Goal: Task Accomplishment & Management: Use online tool/utility

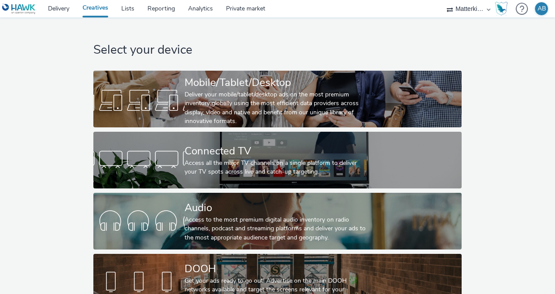
click at [95, 9] on link "Creatives" at bounding box center [95, 8] width 39 height 17
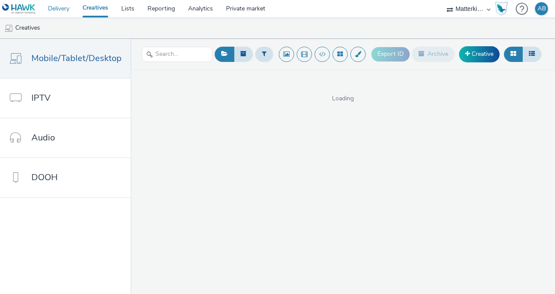
click at [69, 10] on link "Delivery" at bounding box center [58, 8] width 34 height 17
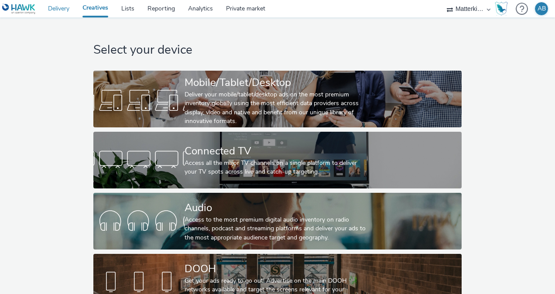
click at [72, 7] on link "Delivery" at bounding box center [58, 8] width 34 height 17
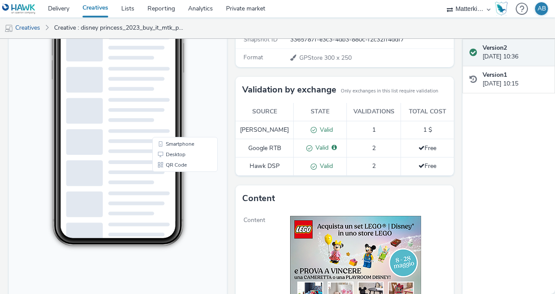
click at [129, 125] on div at bounding box center [117, 158] width 103 height 306
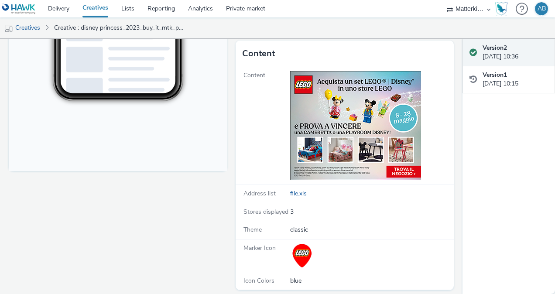
scroll to position [291, 0]
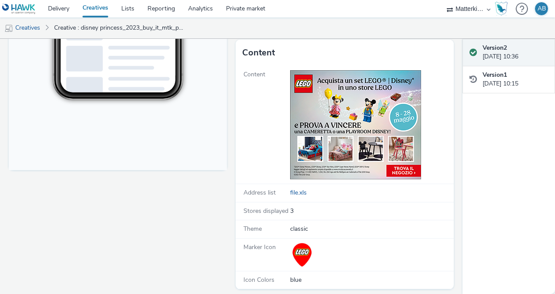
click at [257, 103] on div "Content" at bounding box center [264, 124] width 54 height 109
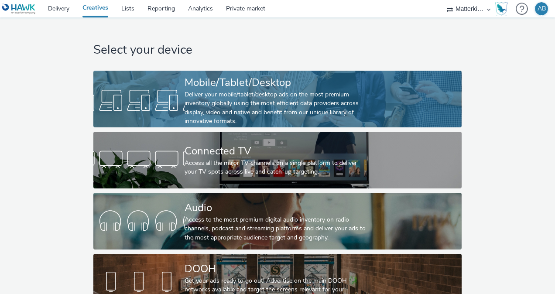
click at [298, 100] on div "Deliver your mobile/tablet/desktop ads on the most premium inventory globally u…" at bounding box center [276, 108] width 182 height 36
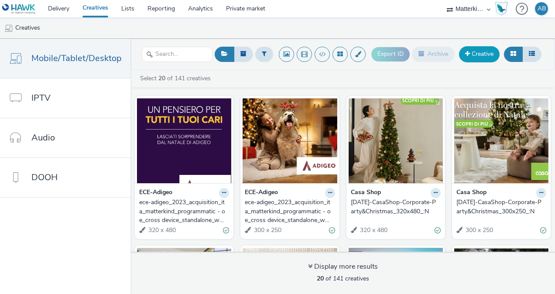
click at [485, 54] on link "Creative" at bounding box center [479, 54] width 41 height 16
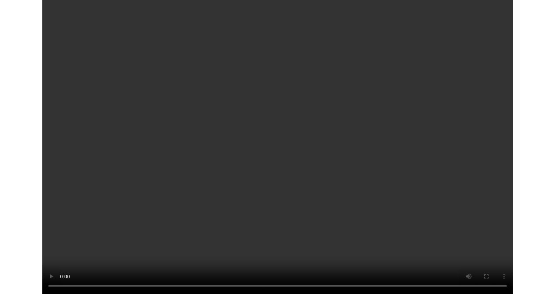
scroll to position [227, 0]
